Goal: Find specific page/section: Find specific page/section

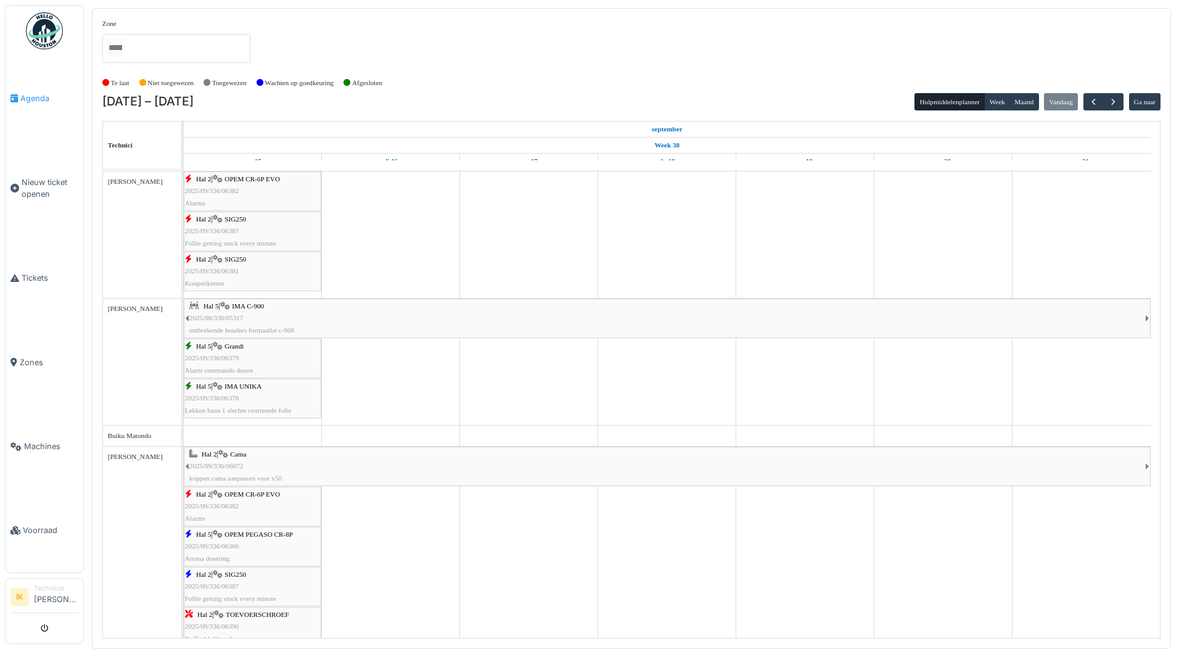
click at [31, 97] on span "Agenda" at bounding box center [49, 98] width 58 height 12
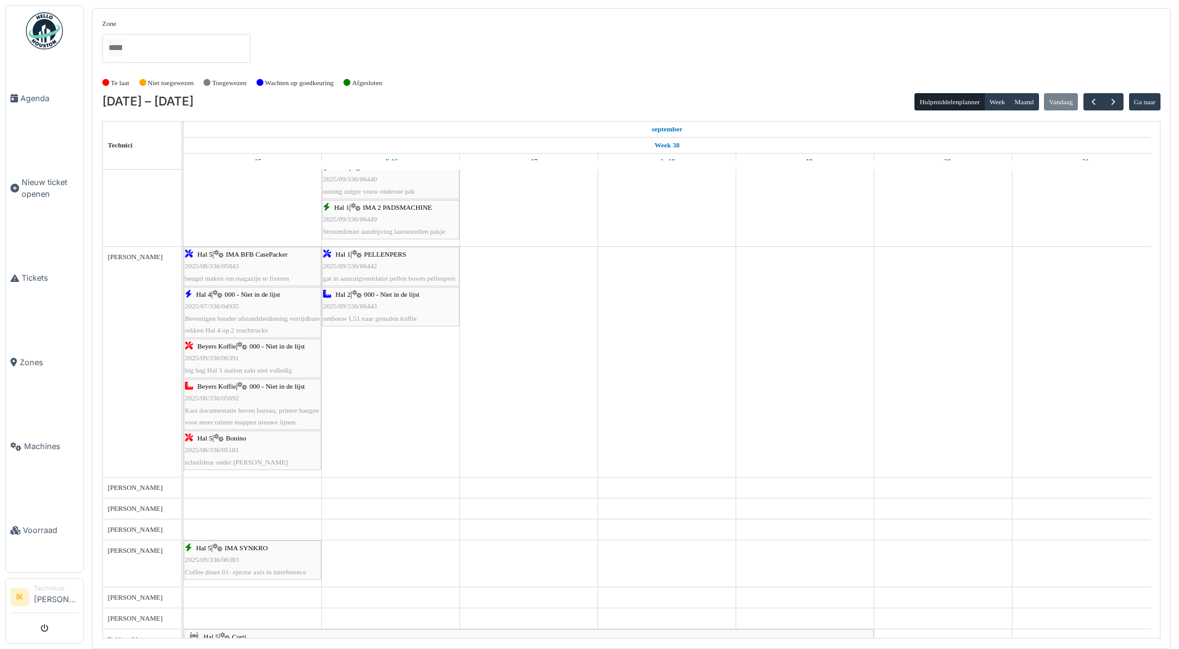
click at [377, 302] on div "Hal 2 | 000 - Niet in de lijst 2025/09/336/06443 ombouw L51 naar gemalen koffie" at bounding box center [390, 307] width 135 height 36
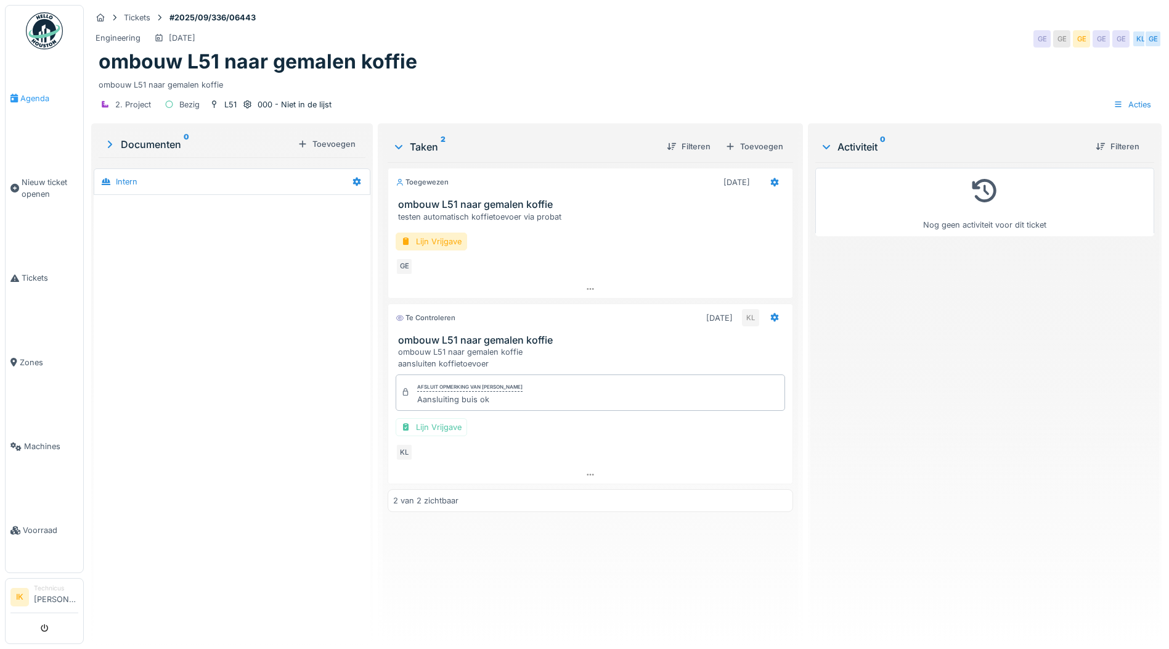
click at [29, 100] on span "Agenda" at bounding box center [49, 98] width 58 height 12
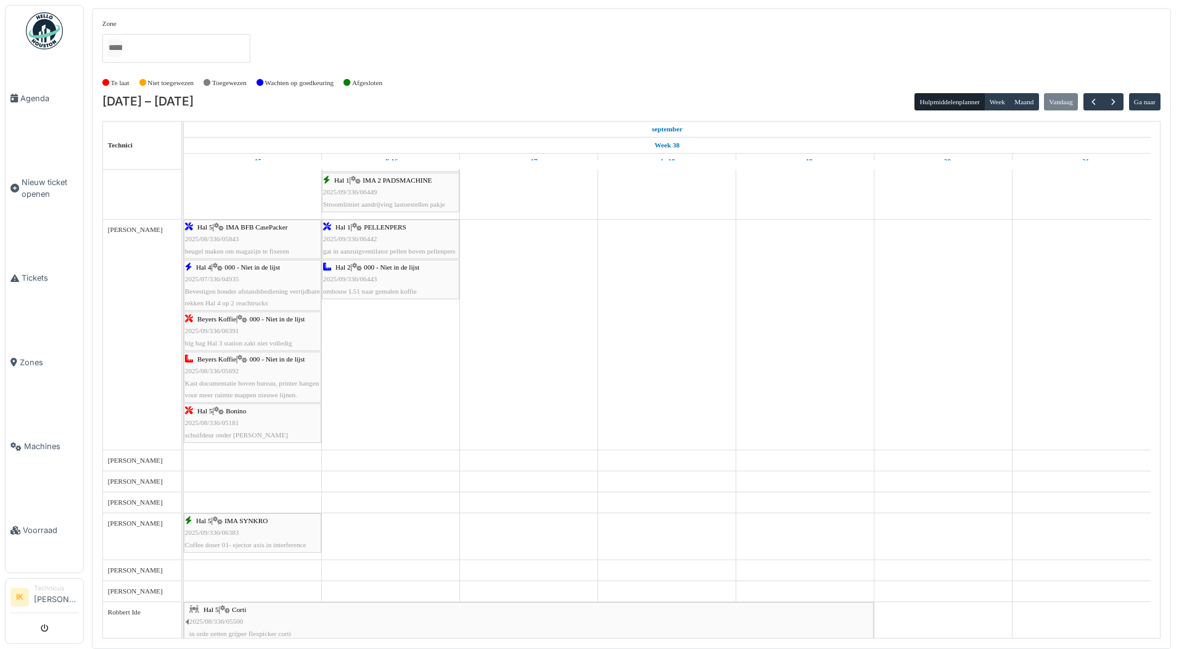
click at [383, 227] on span "PELLENPERS" at bounding box center [385, 226] width 42 height 7
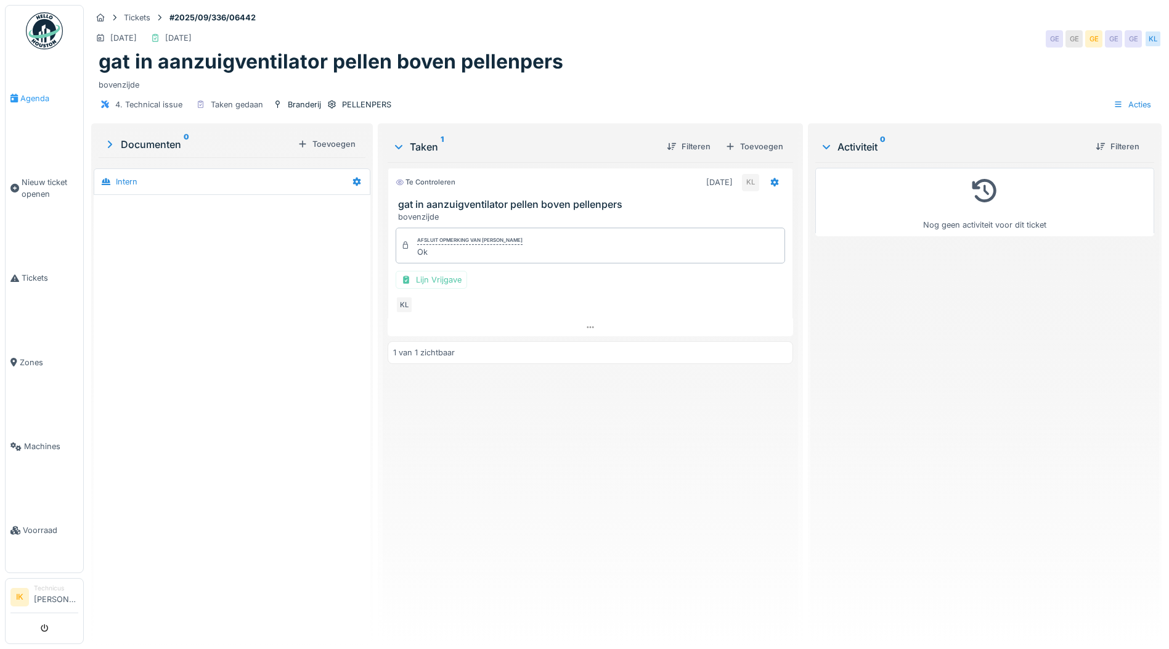
click at [33, 98] on span "Agenda" at bounding box center [49, 98] width 58 height 12
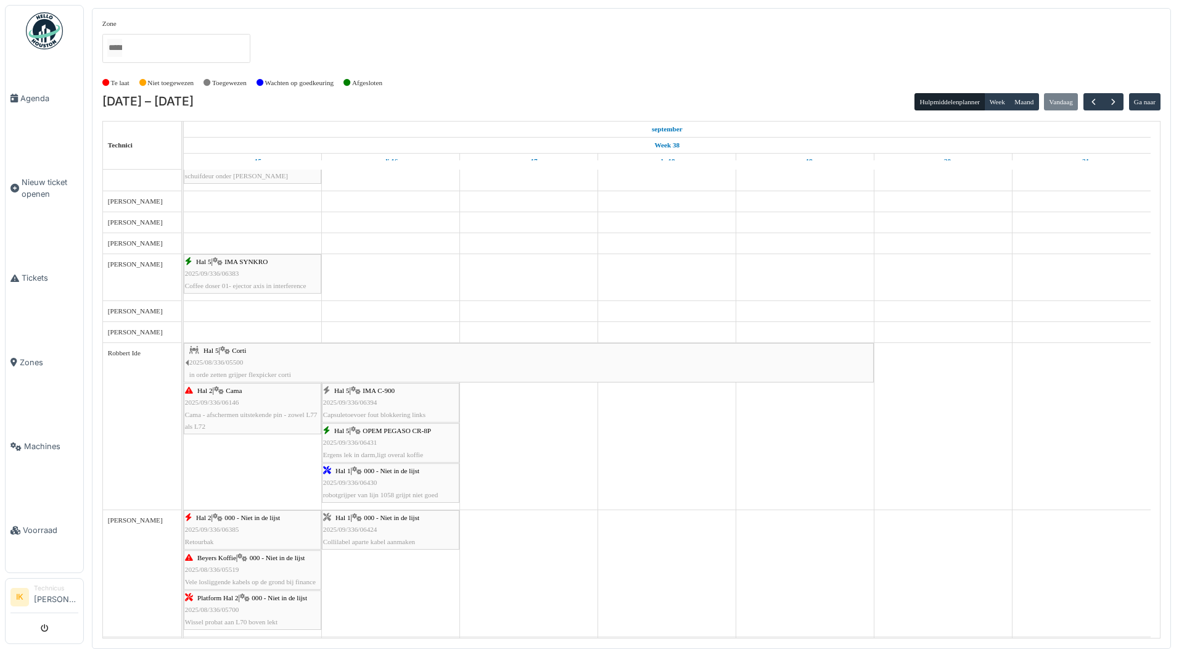
scroll to position [2417, 0]
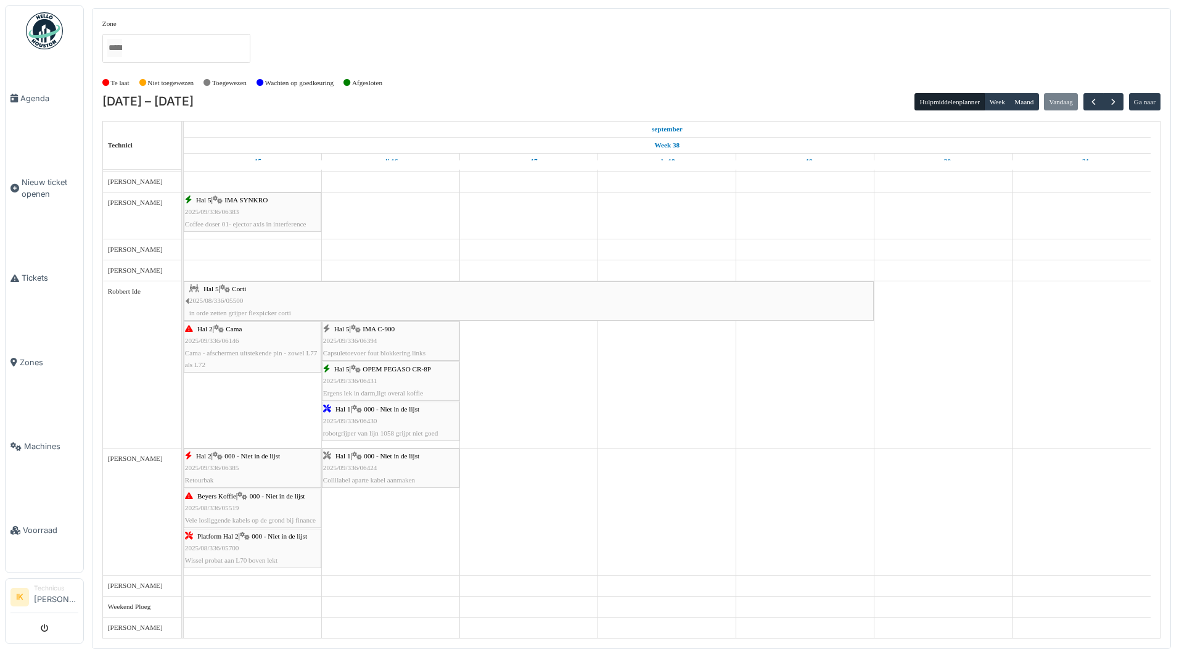
click at [396, 377] on div "Hal 5 | OPEM PEGASO CR-8P 2025/09/336/06431 Ergens lek in darm,ligt overal koff…" at bounding box center [390, 381] width 135 height 36
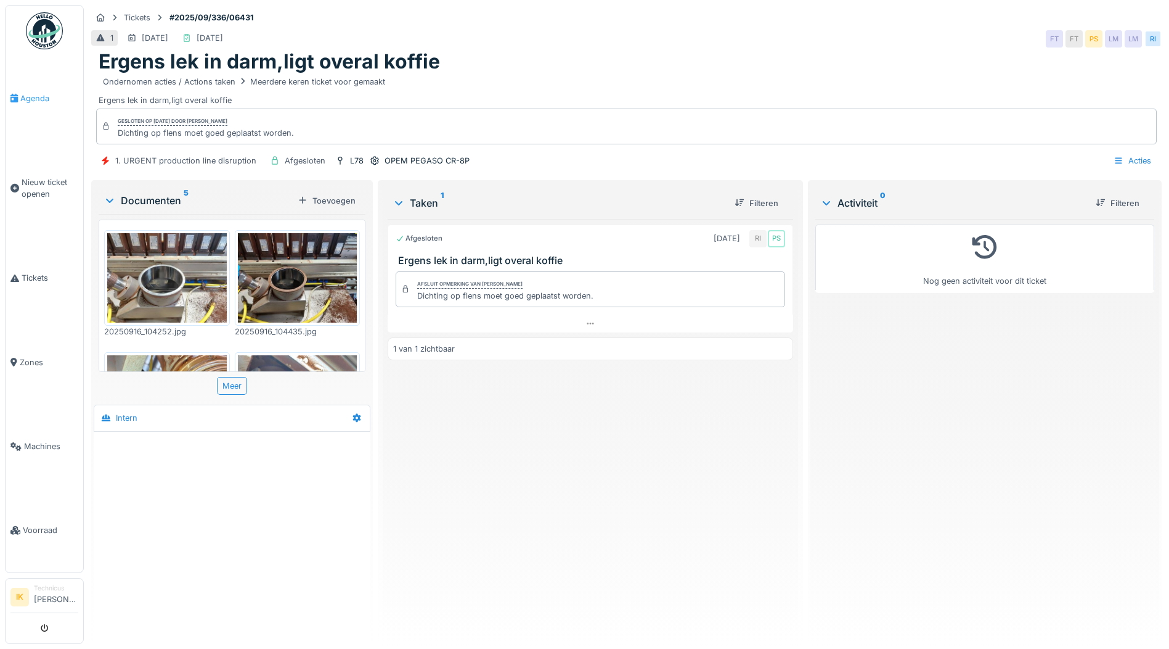
click at [31, 100] on span "Agenda" at bounding box center [49, 98] width 58 height 12
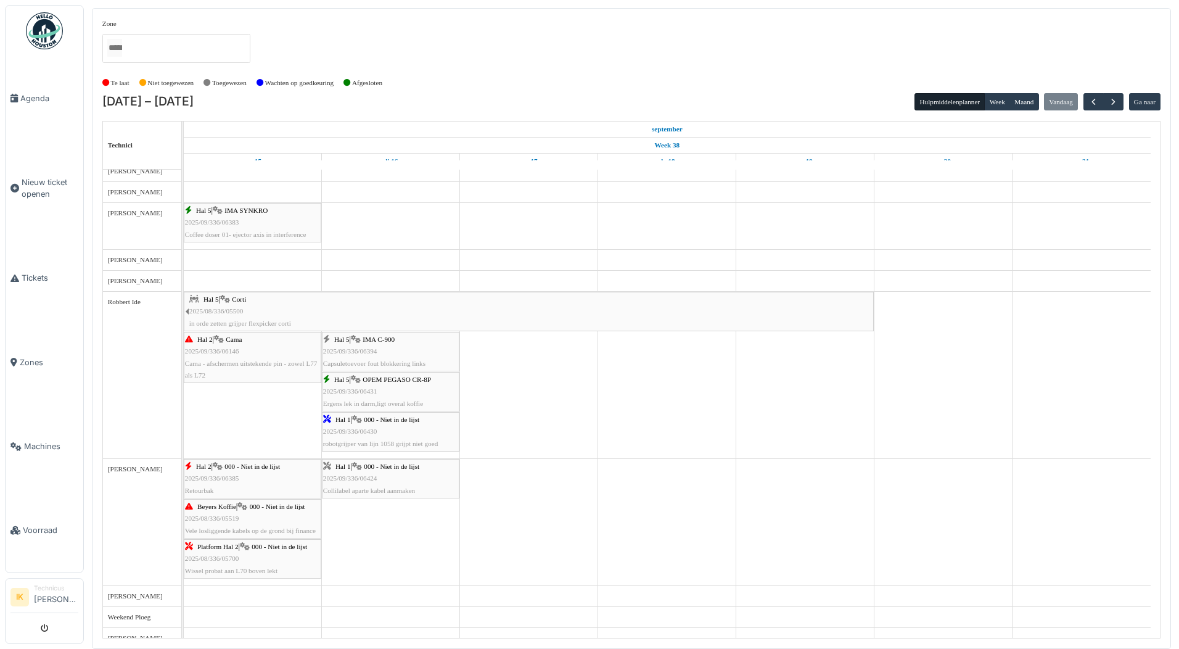
scroll to position [2416, 0]
